Goal: Task Accomplishment & Management: Manage account settings

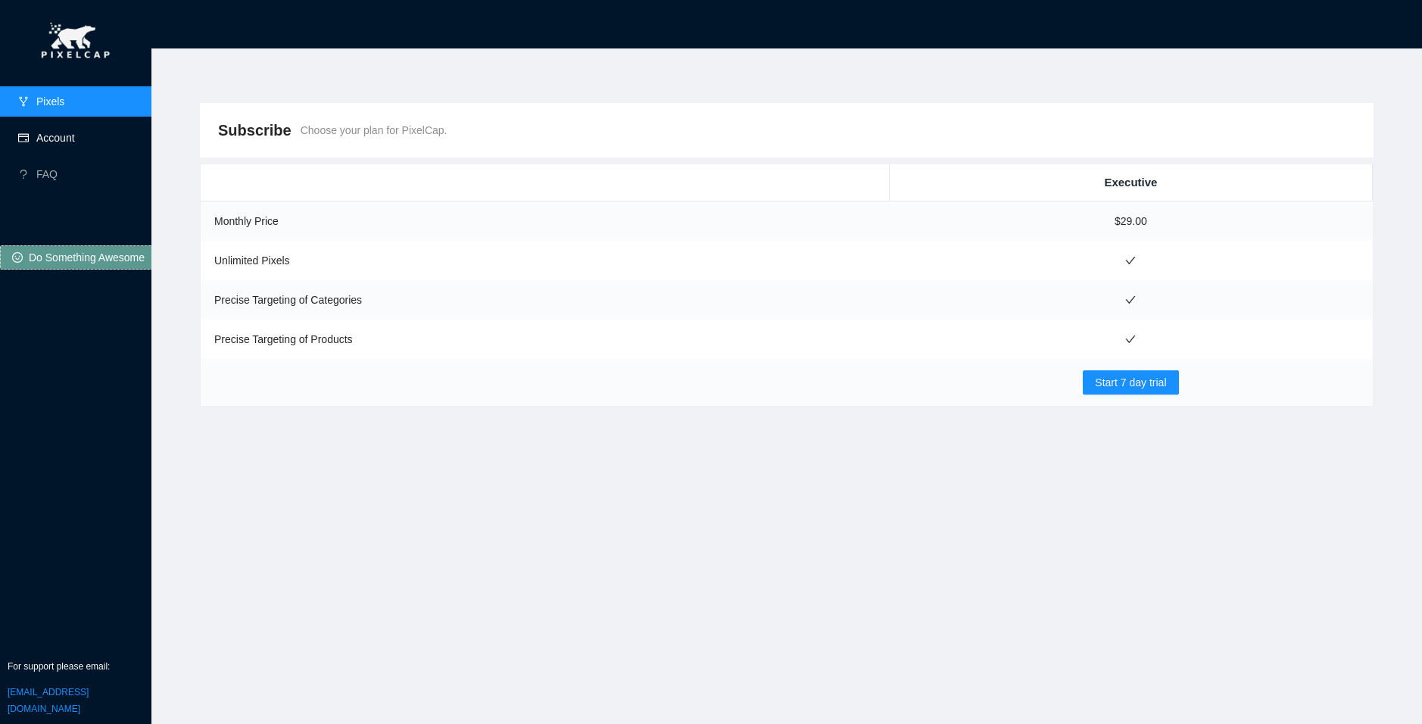
click at [75, 144] on link "Account" at bounding box center [55, 138] width 39 height 12
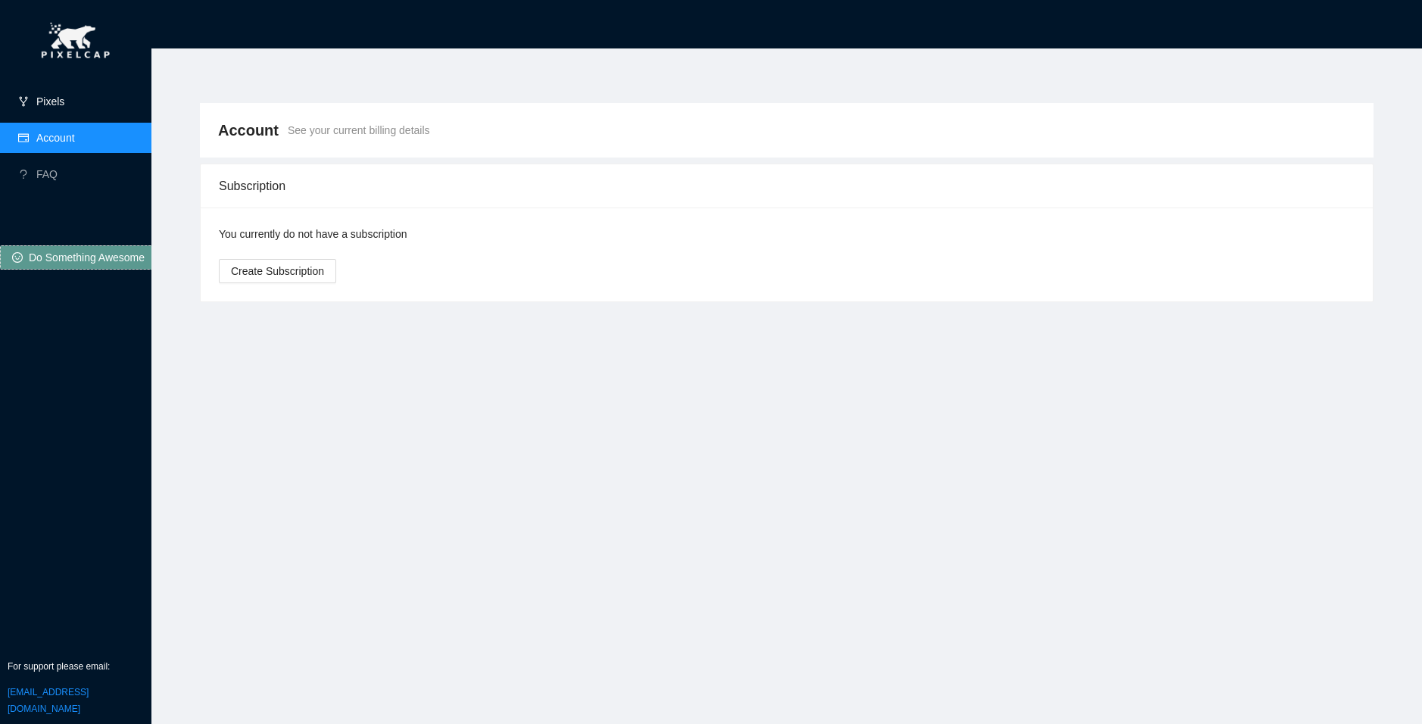
click at [64, 101] on link "Pixels" at bounding box center [50, 101] width 28 height 12
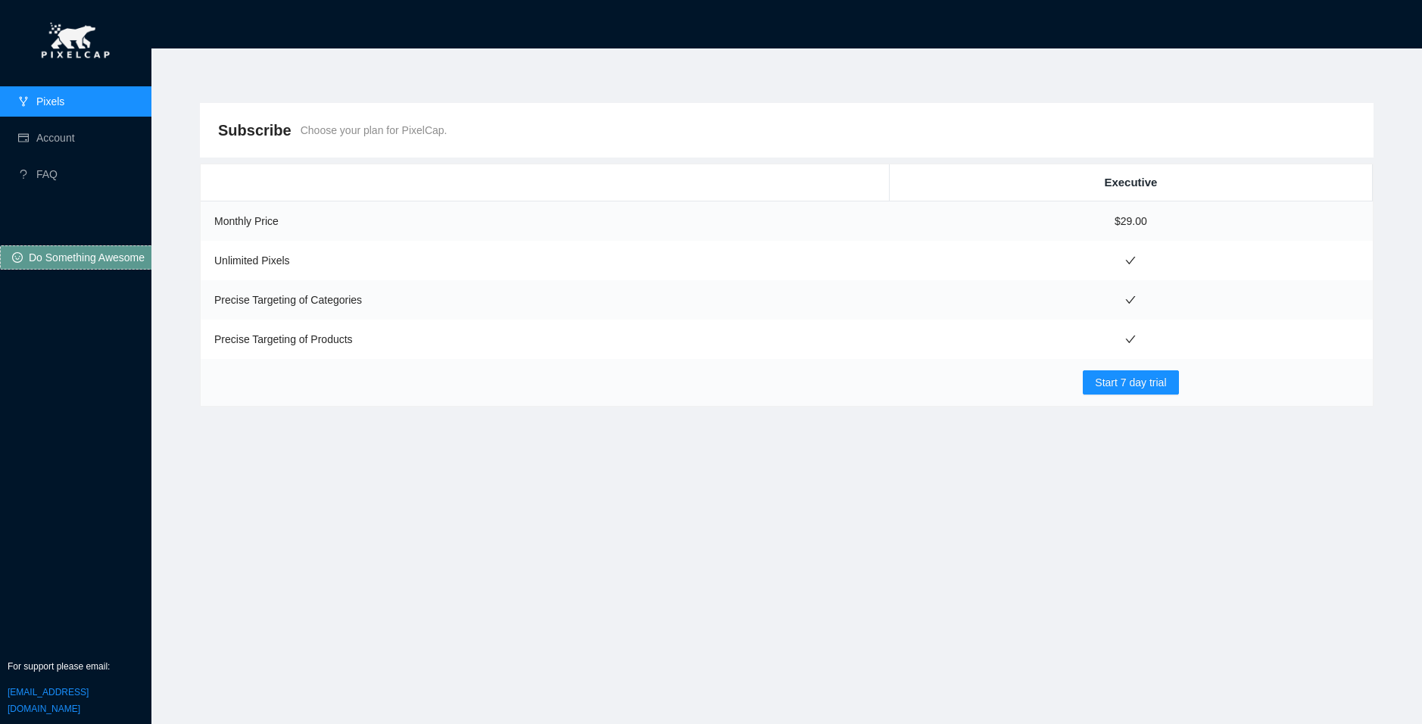
click at [1144, 397] on td "Start 7 day trial" at bounding box center [1130, 382] width 483 height 47
click at [1142, 382] on span "Start 7 day trial" at bounding box center [1130, 382] width 71 height 17
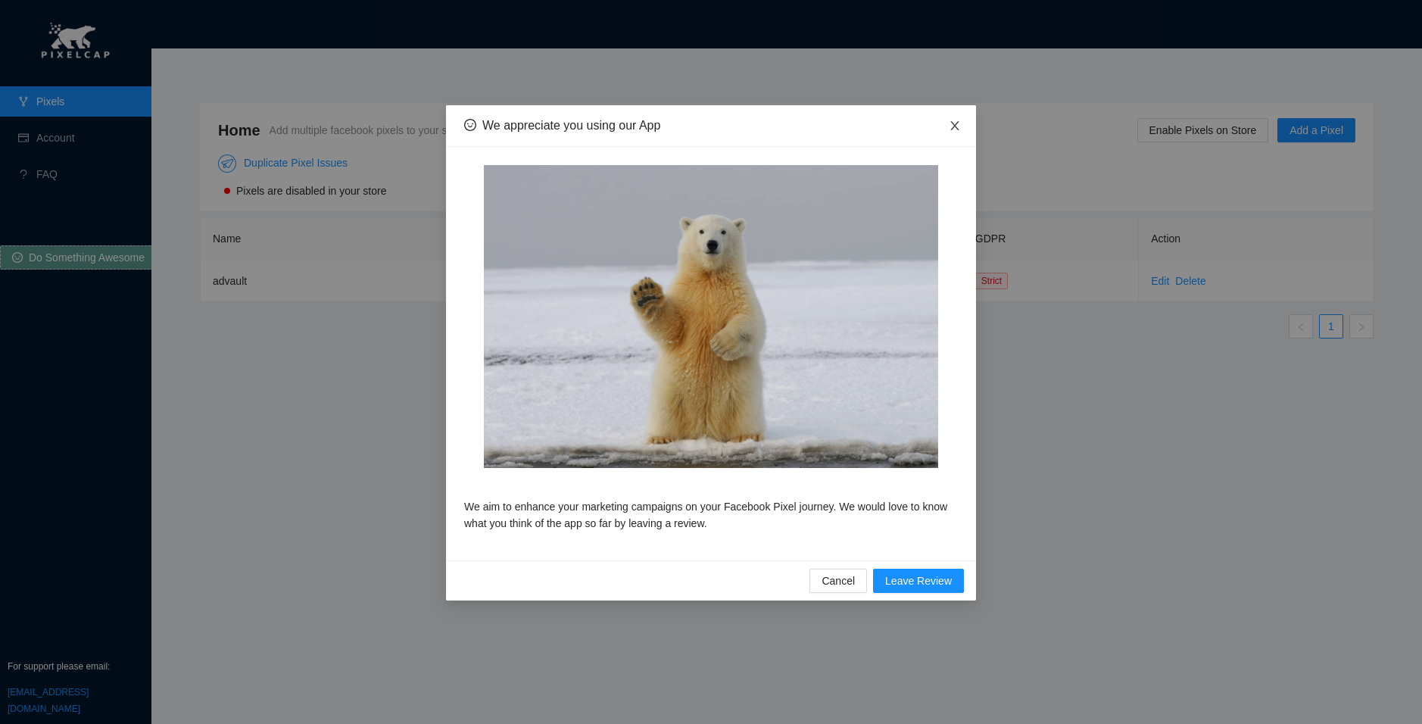
click at [952, 126] on icon "close" at bounding box center [954, 126] width 12 height 12
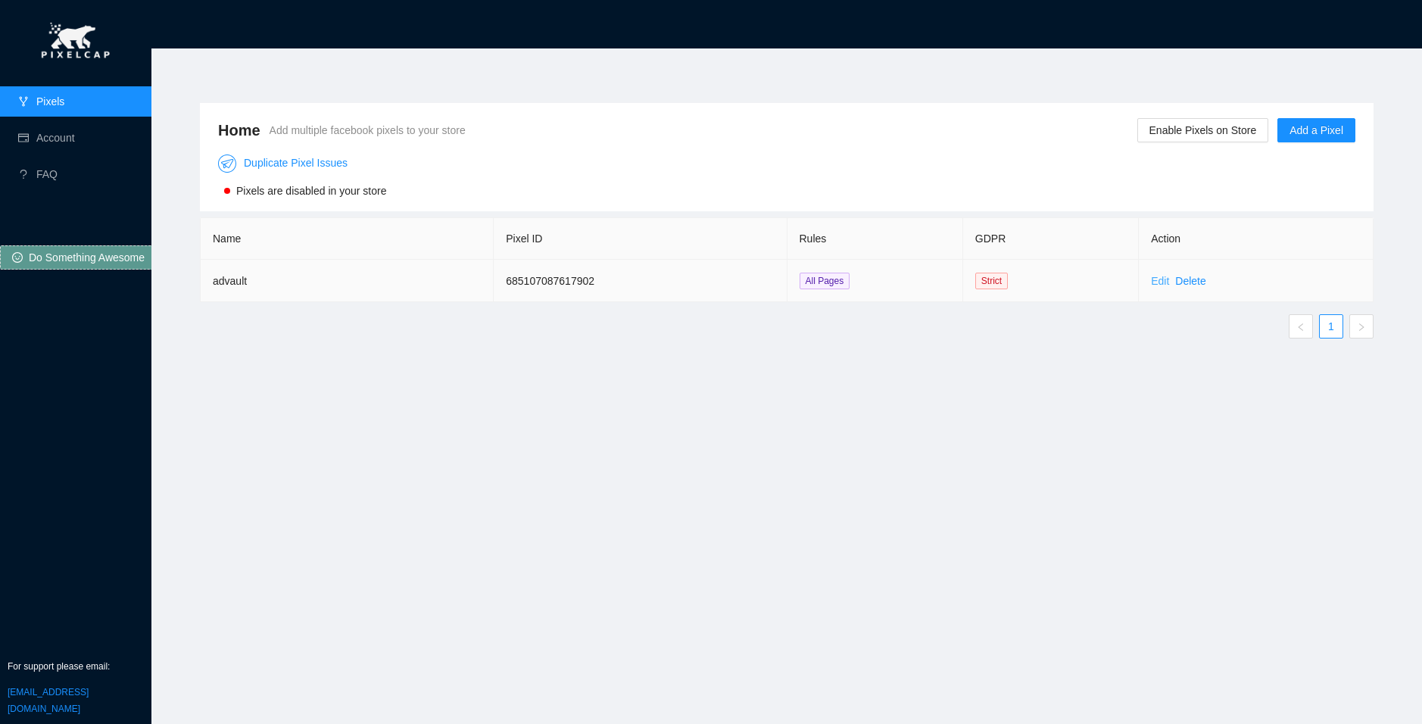
click at [1152, 284] on link "Edit" at bounding box center [1160, 281] width 18 height 12
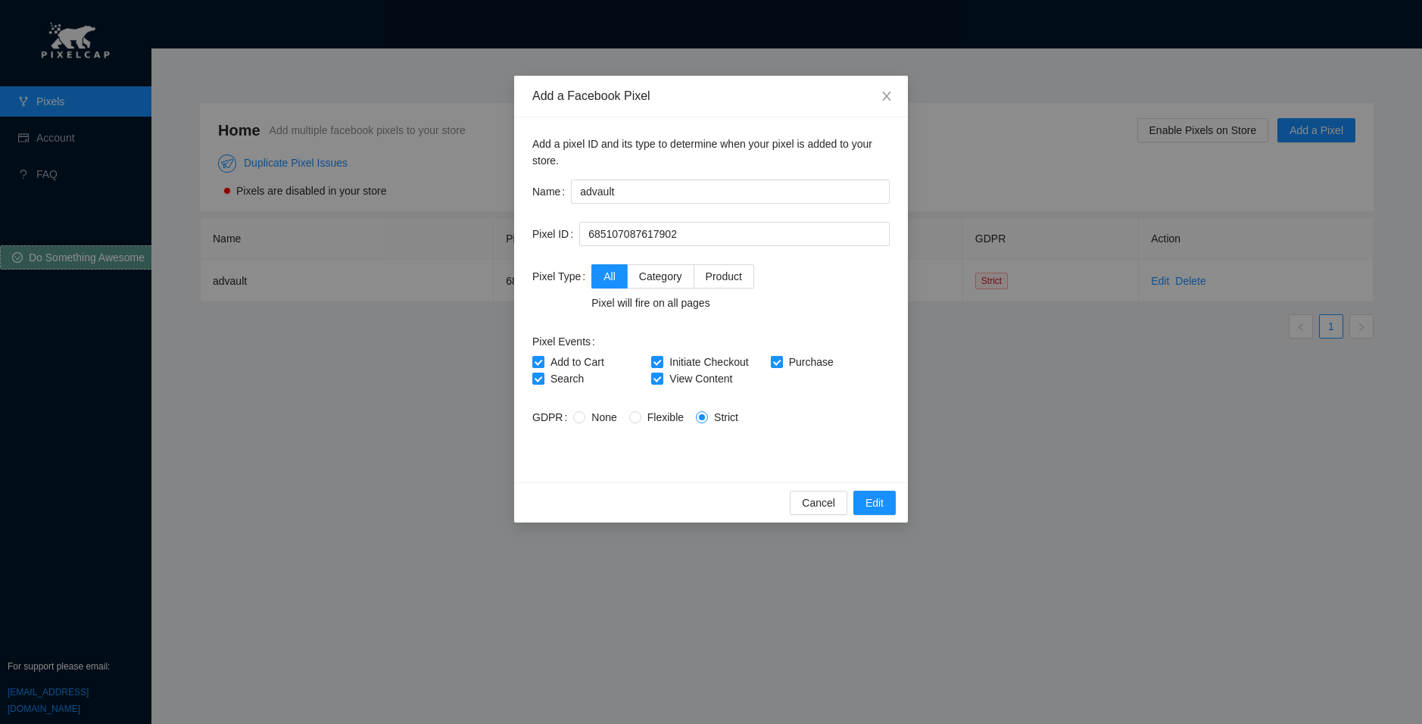
click at [588, 417] on span "None" at bounding box center [603, 417] width 37 height 12
click at [584, 417] on input "None" at bounding box center [578, 416] width 11 height 11
radio input "true"
radio input "false"
click at [873, 553] on div "Add a Facebook Pixel Add a pixel ID and its type to determine when your pixel i…" at bounding box center [711, 362] width 1422 height 724
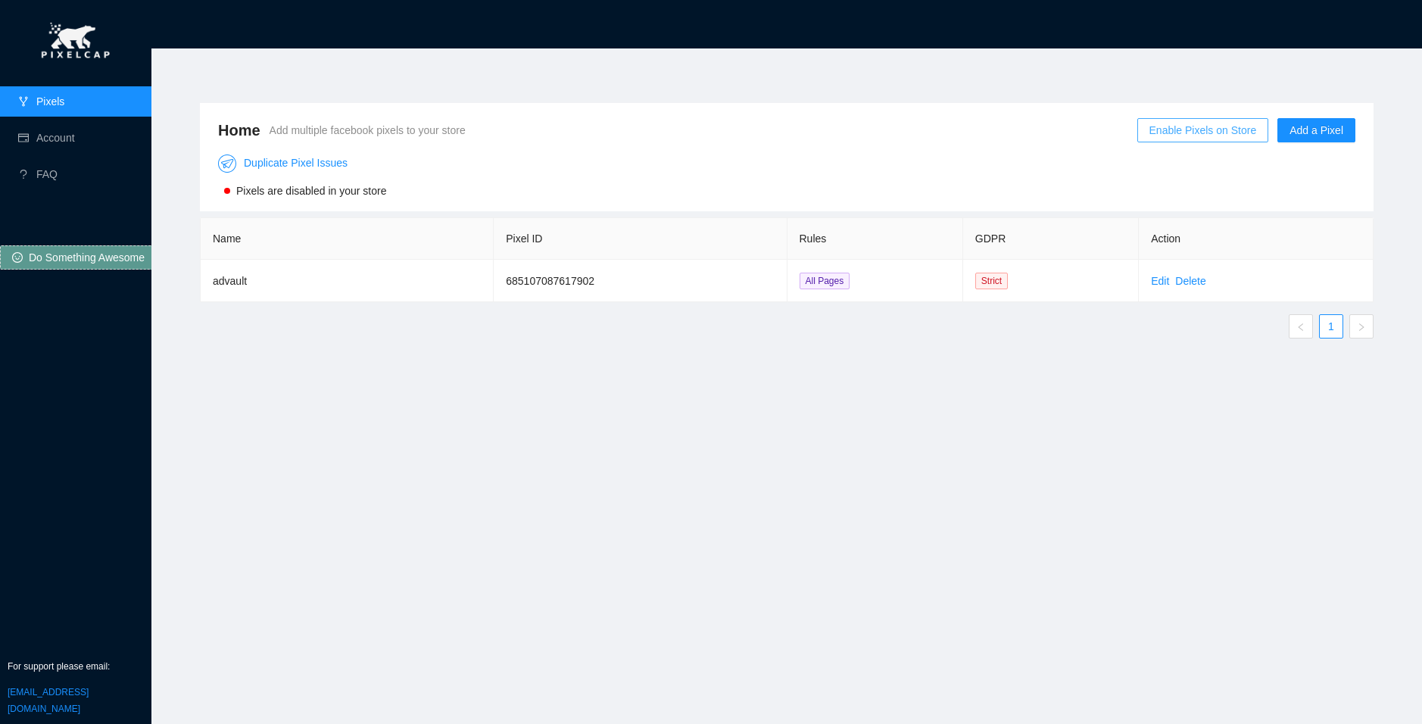
click at [1235, 134] on span "Enable Pixels on Store" at bounding box center [1202, 130] width 107 height 17
click at [1230, 86] on span "OK" at bounding box center [1237, 86] width 15 height 17
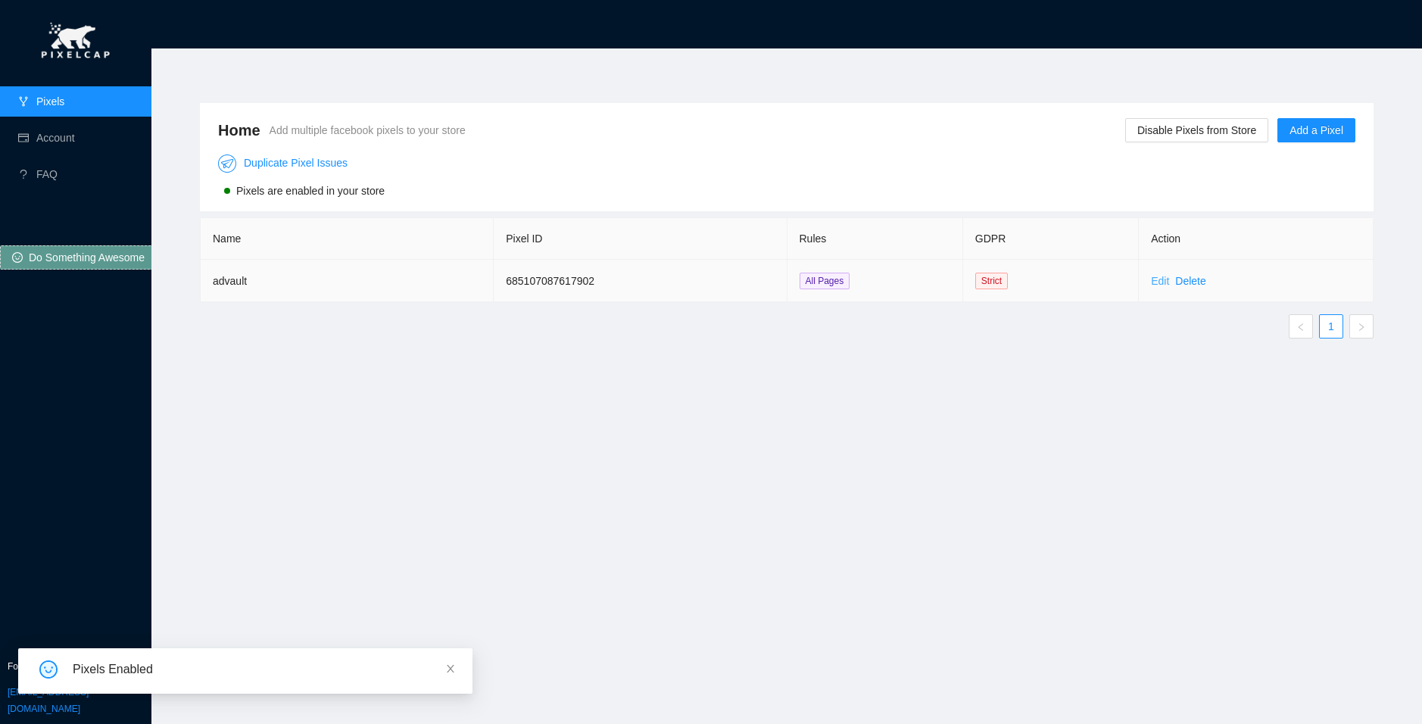
click at [1160, 285] on link "Edit" at bounding box center [1160, 281] width 18 height 12
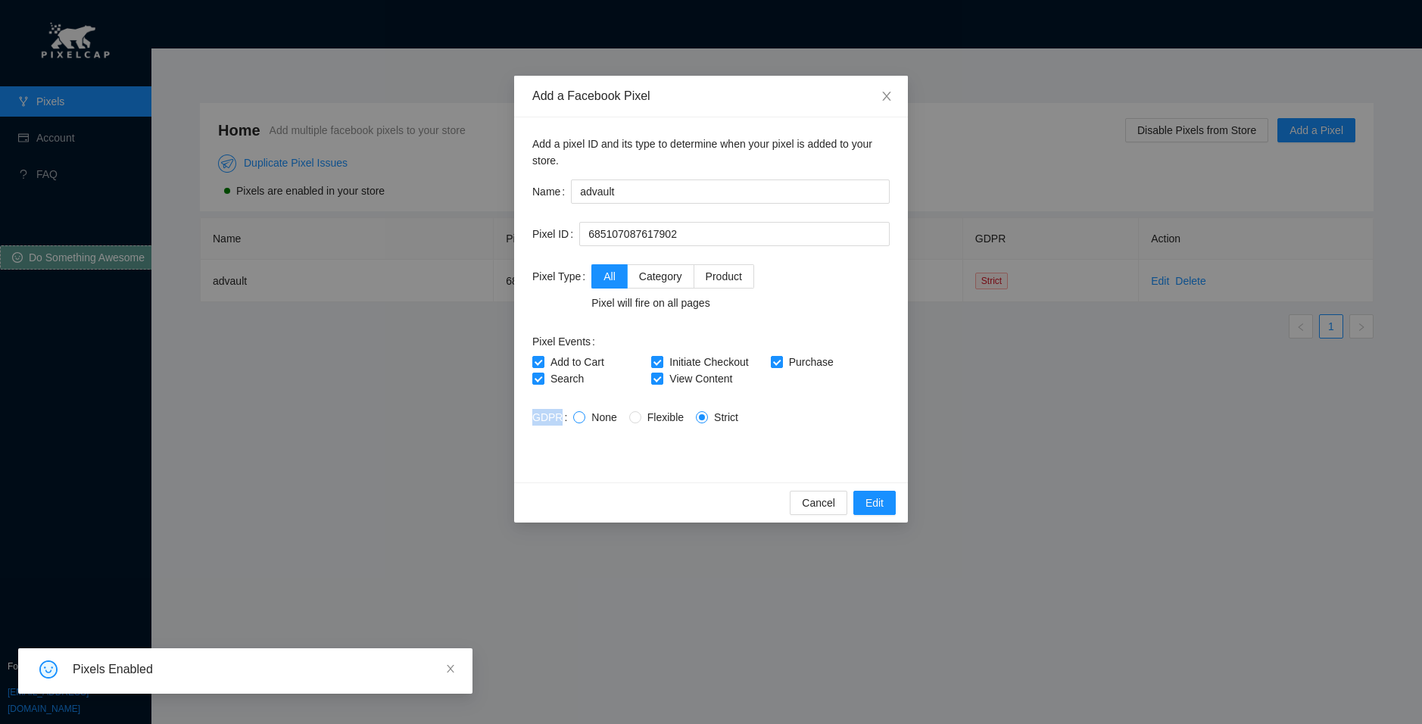
drag, startPoint x: 535, startPoint y: 419, endPoint x: 569, endPoint y: 419, distance: 34.1
click at [569, 419] on div "Add a pixel ID and its type to determine when your pixel is added to your store…" at bounding box center [711, 299] width 394 height 365
copy label "GDPR"
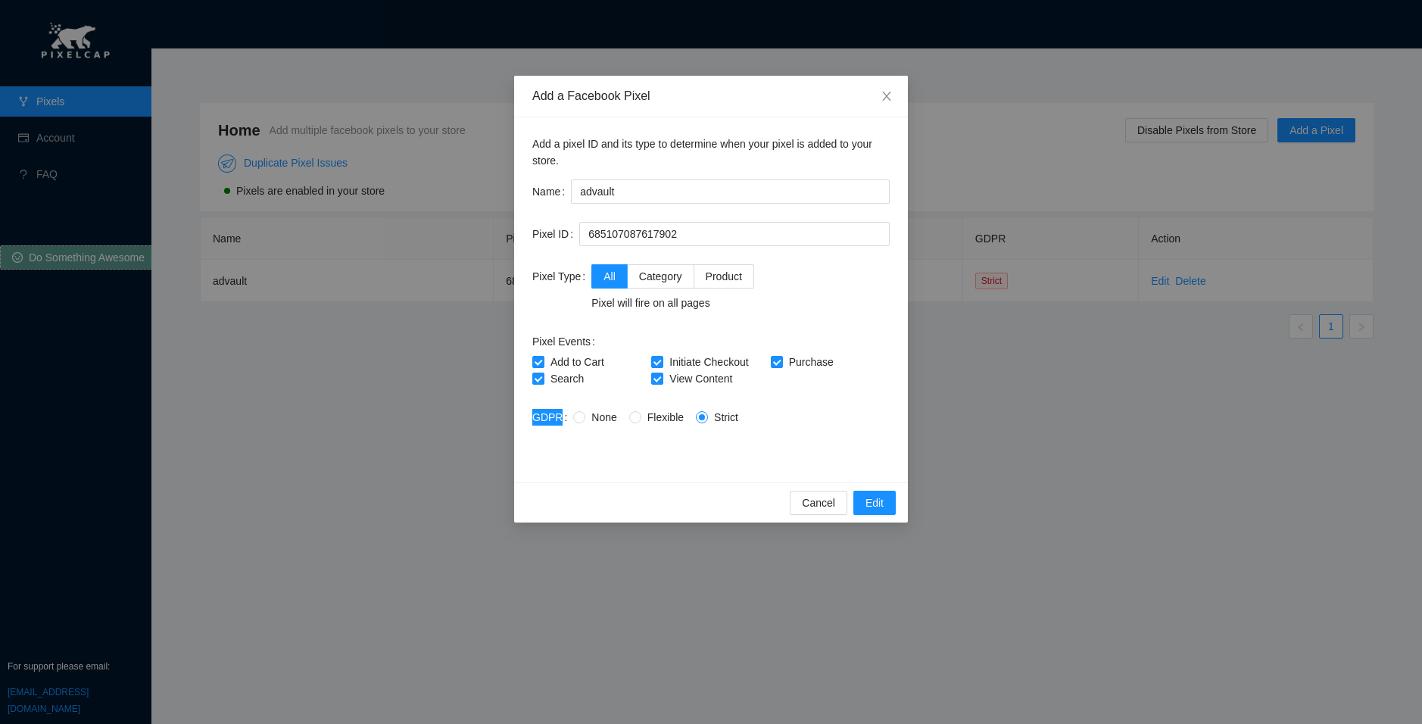
click at [561, 414] on label "GDPR" at bounding box center [552, 417] width 41 height 24
drag, startPoint x: 571, startPoint y: 415, endPoint x: 587, endPoint y: 417, distance: 16.1
click at [573, 416] on input "None" at bounding box center [578, 416] width 11 height 11
radio input "true"
radio input "false"
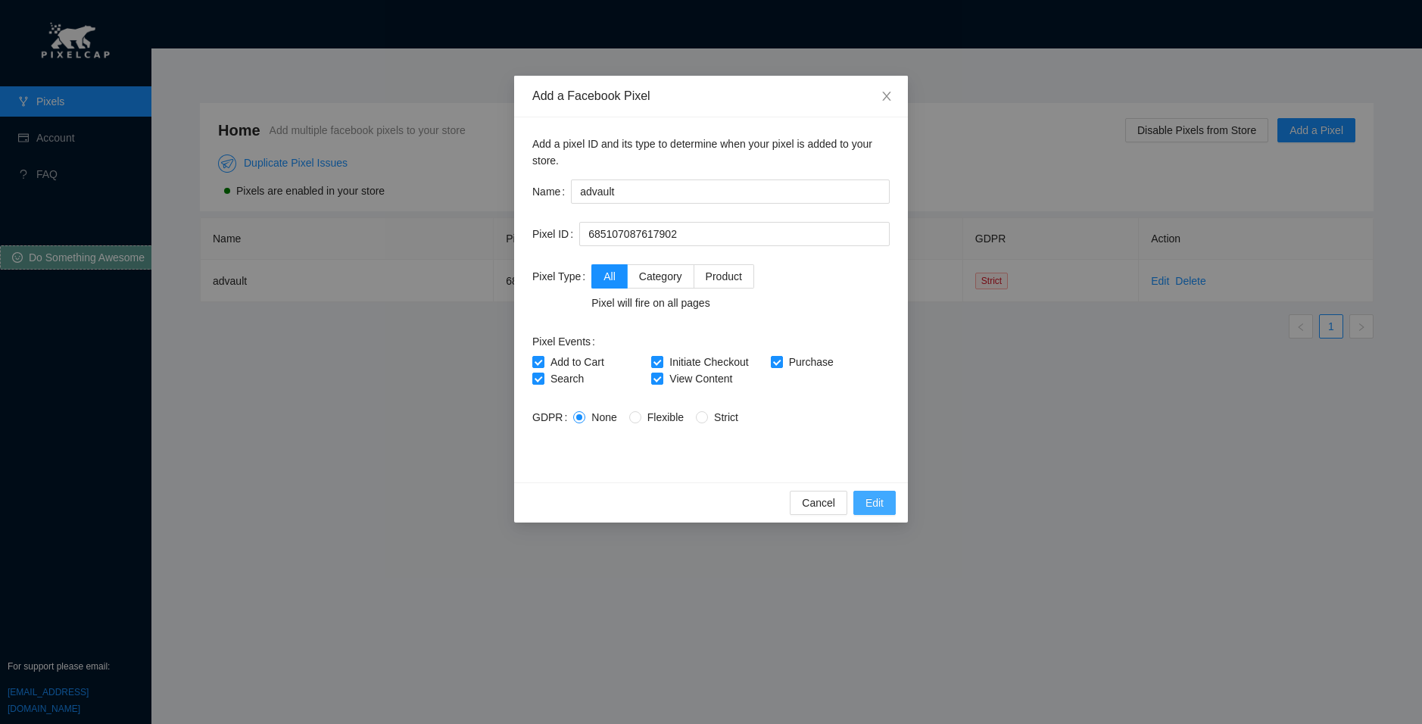
click at [871, 507] on span "Edit" at bounding box center [874, 502] width 18 height 17
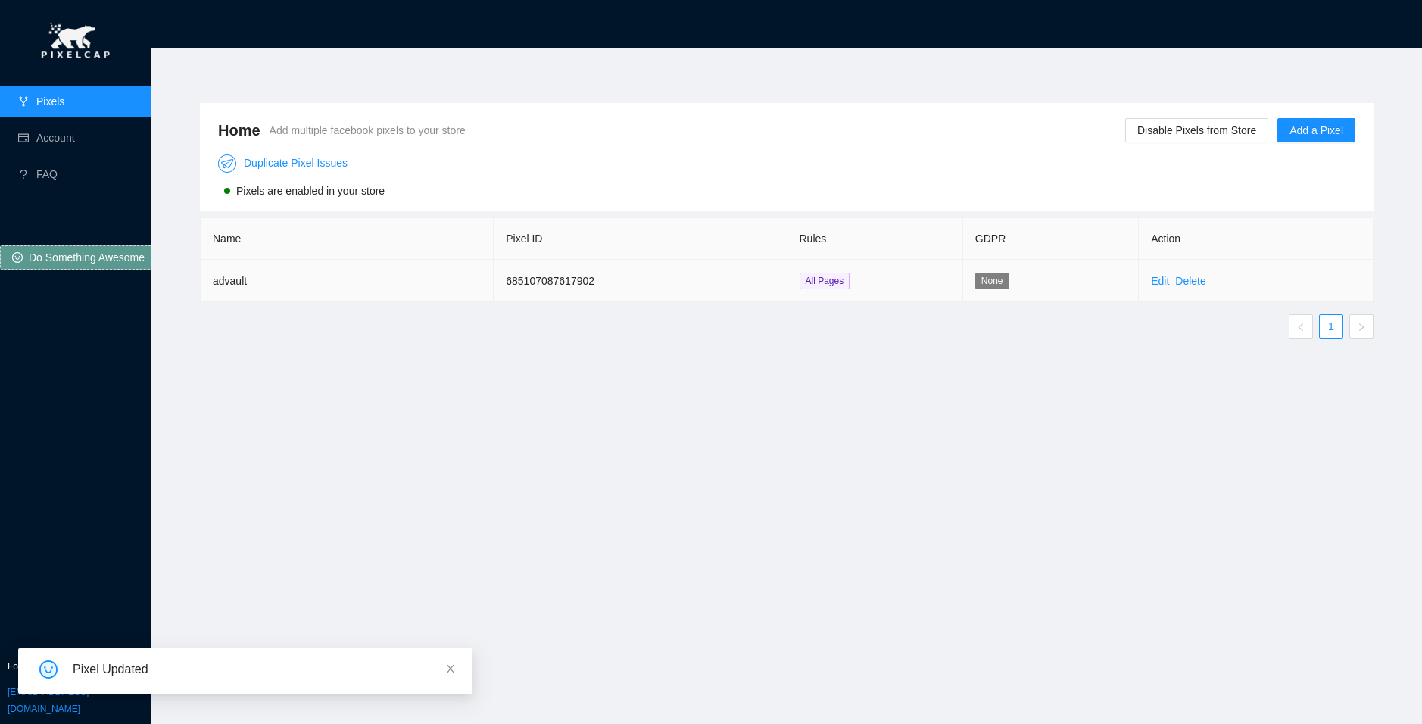
click at [973, 284] on td "None" at bounding box center [1051, 281] width 176 height 42
click at [534, 288] on td "685107087617902" at bounding box center [640, 281] width 293 height 42
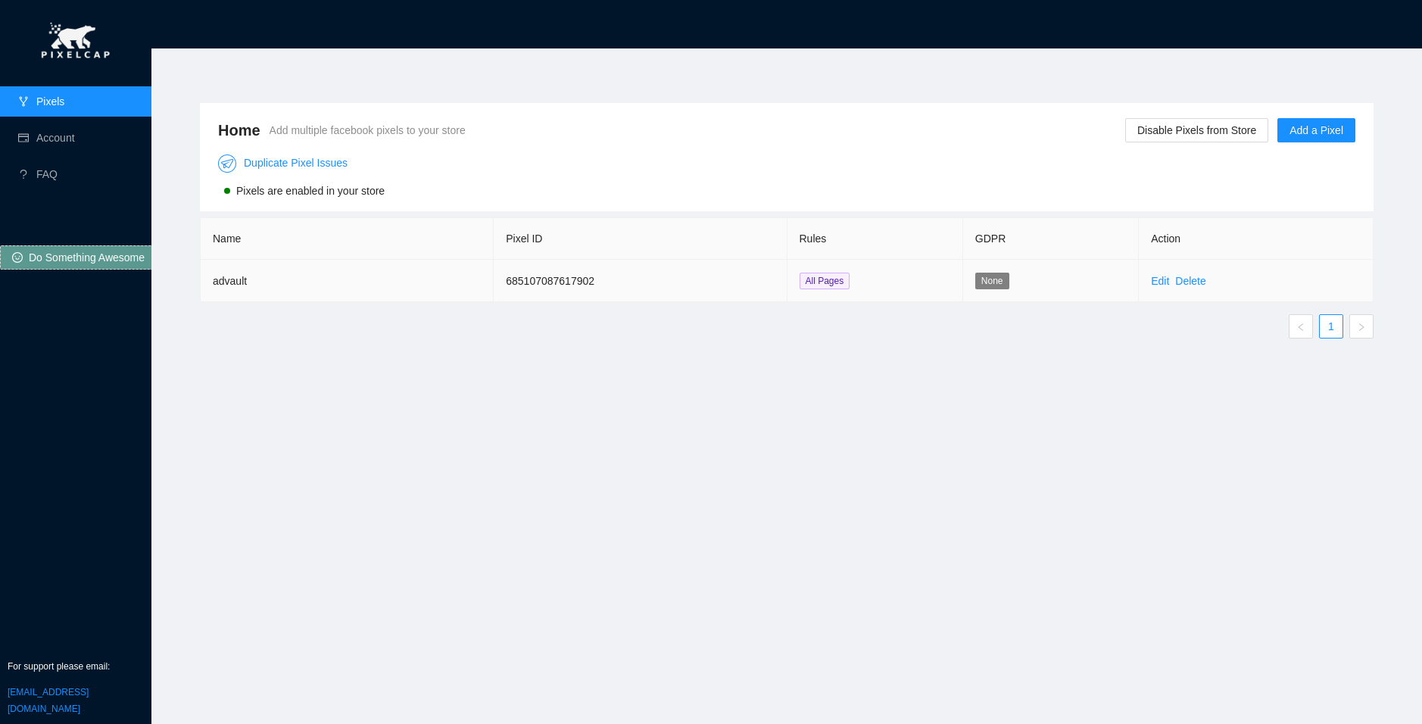
click at [236, 285] on td "advault" at bounding box center [347, 281] width 293 height 42
click at [36, 132] on link "Account" at bounding box center [55, 138] width 39 height 12
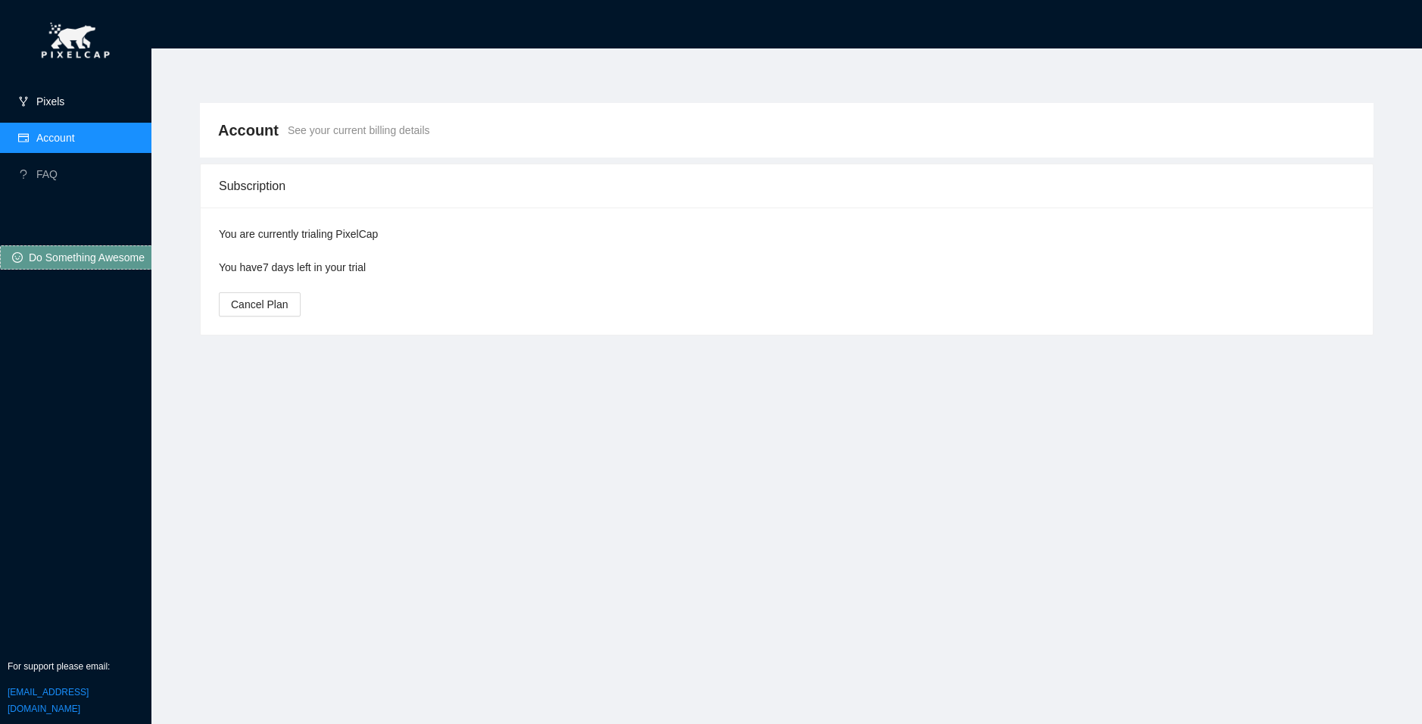
click at [64, 104] on link "Pixels" at bounding box center [50, 101] width 28 height 12
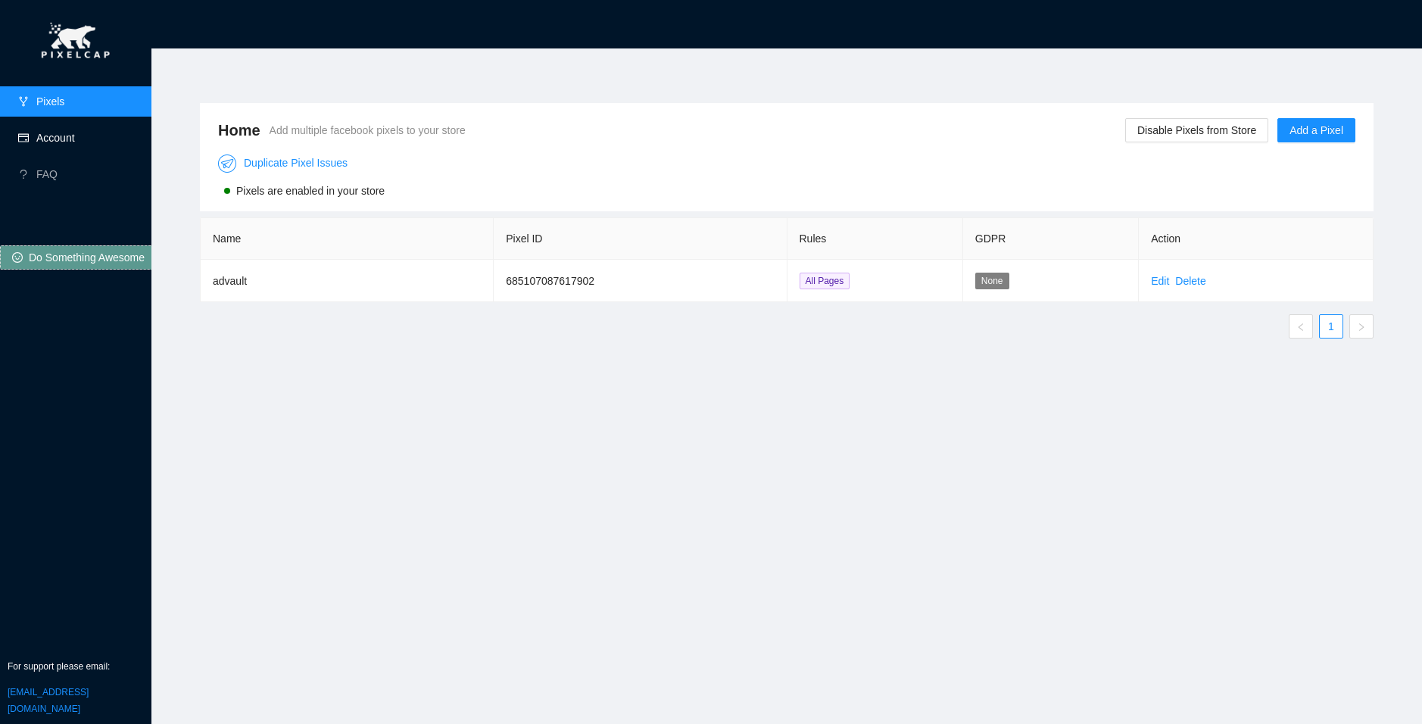
click at [67, 144] on link "Account" at bounding box center [55, 138] width 39 height 12
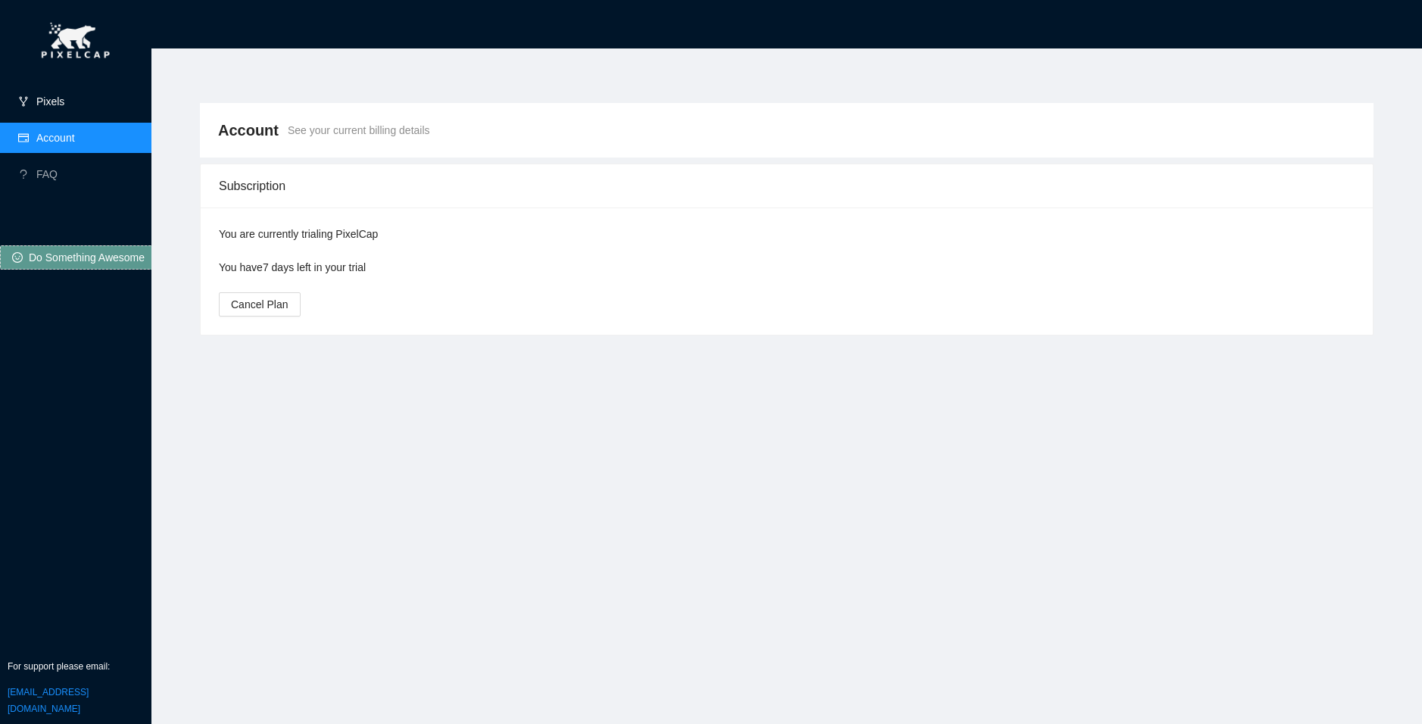
click at [64, 104] on link "Pixels" at bounding box center [50, 101] width 28 height 12
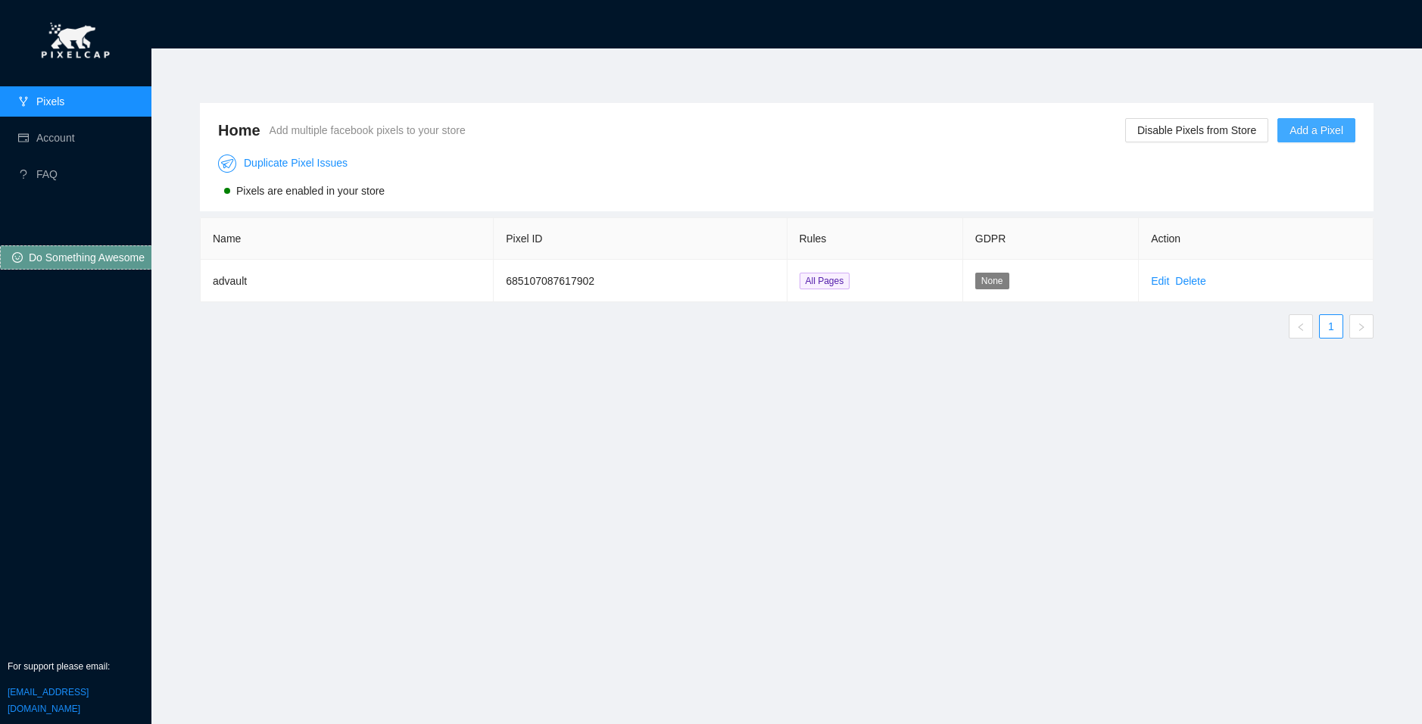
click at [1296, 125] on span "Add a Pixel" at bounding box center [1316, 130] width 54 height 17
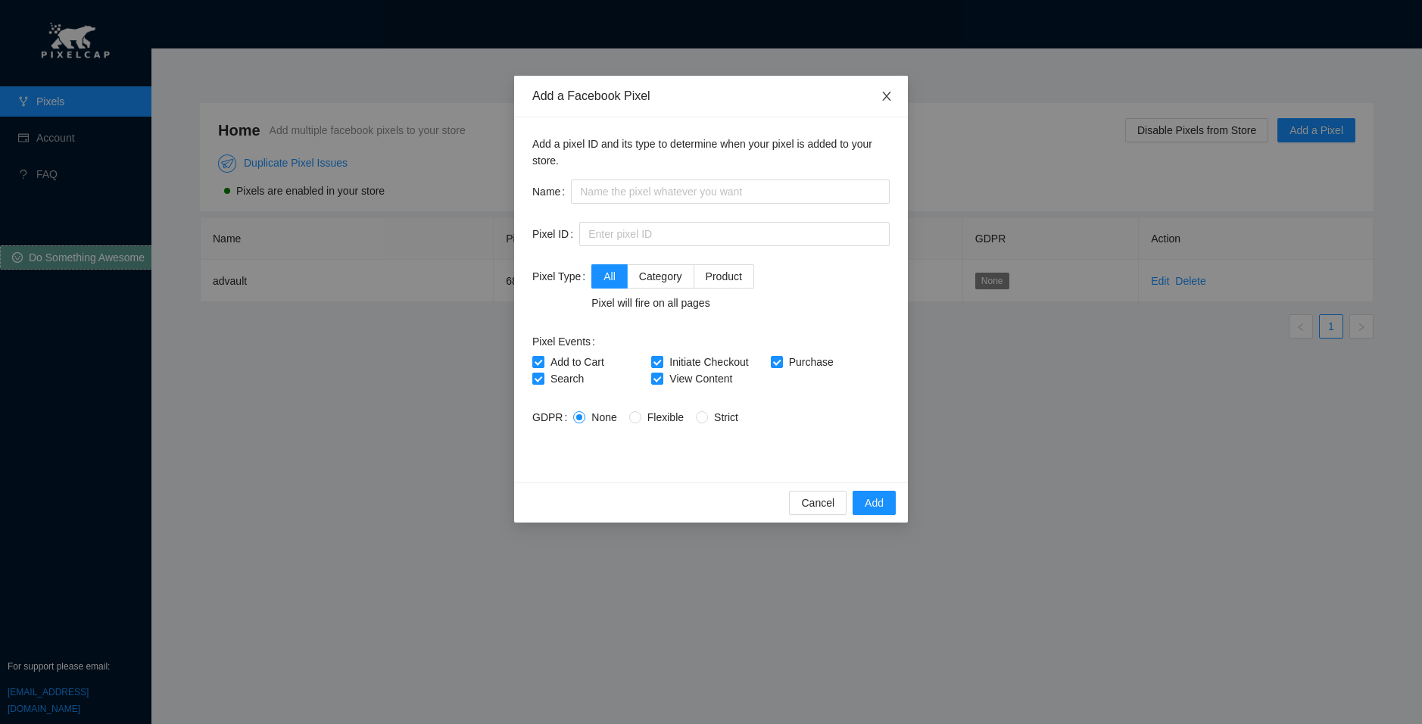
click at [887, 99] on icon "close" at bounding box center [886, 96] width 12 height 12
